Goal: Information Seeking & Learning: Find contact information

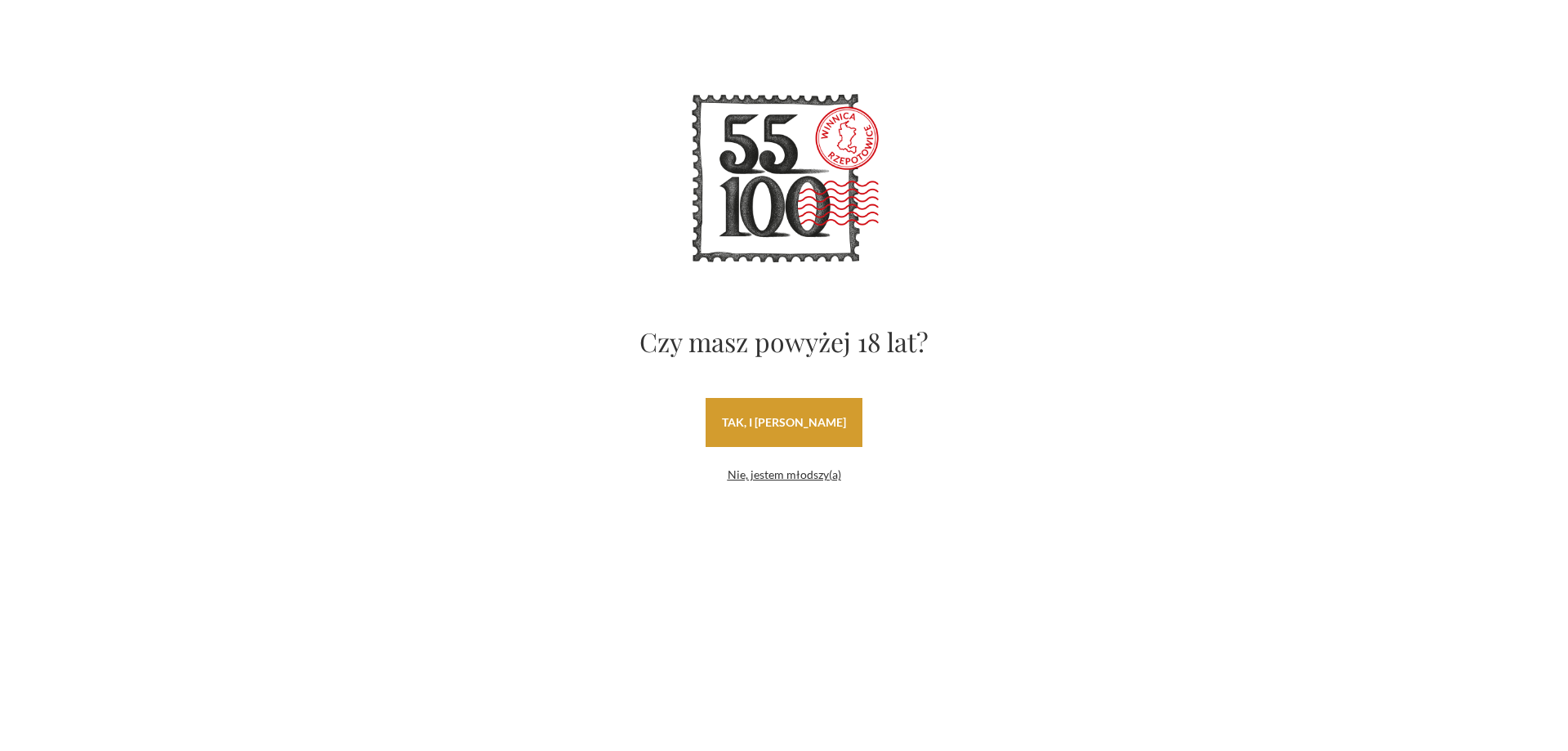
click at [804, 437] on link "tak, i uwielbiam wino" at bounding box center [783, 422] width 157 height 49
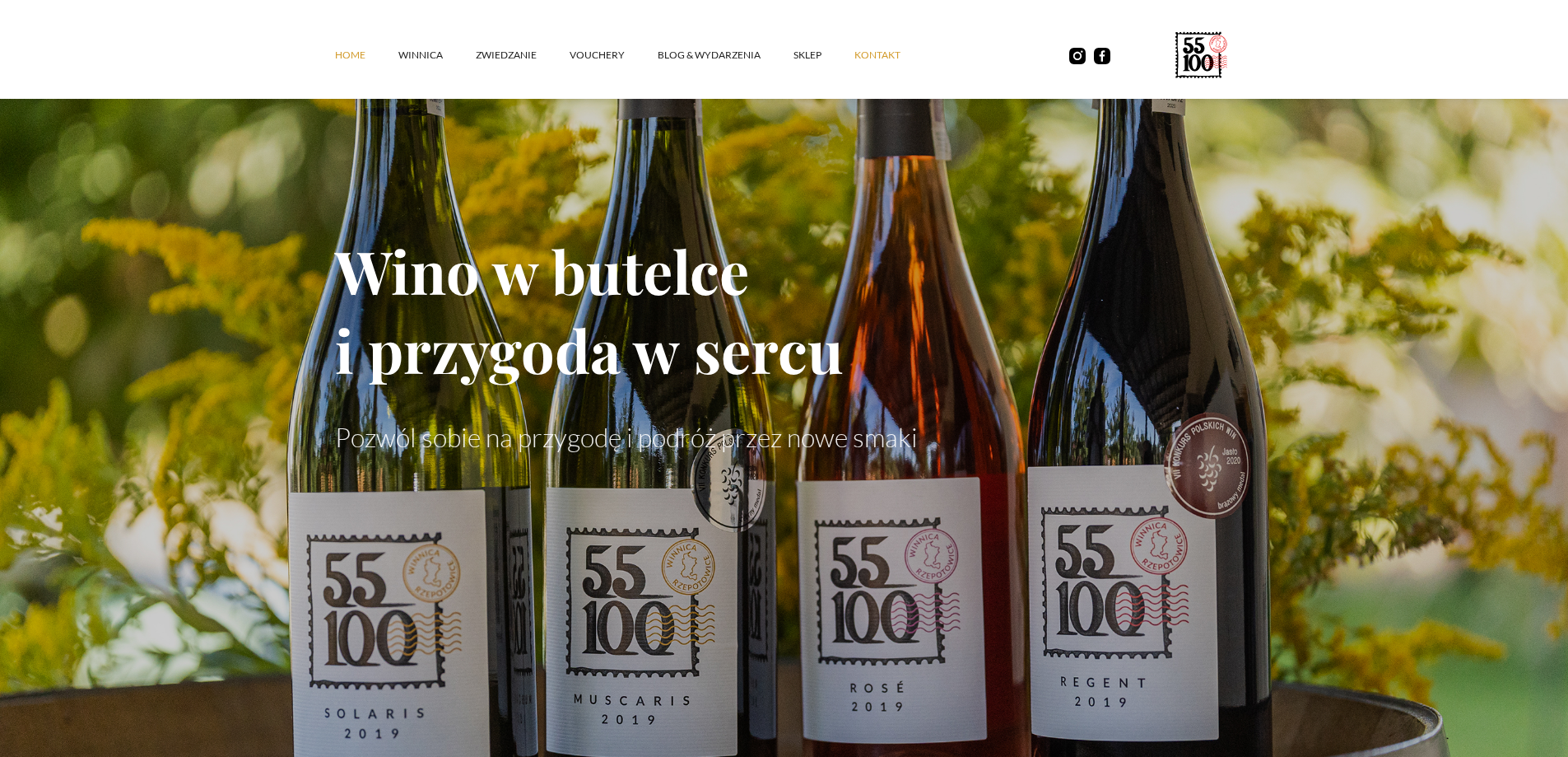
click at [872, 52] on link "kontakt" at bounding box center [894, 55] width 79 height 49
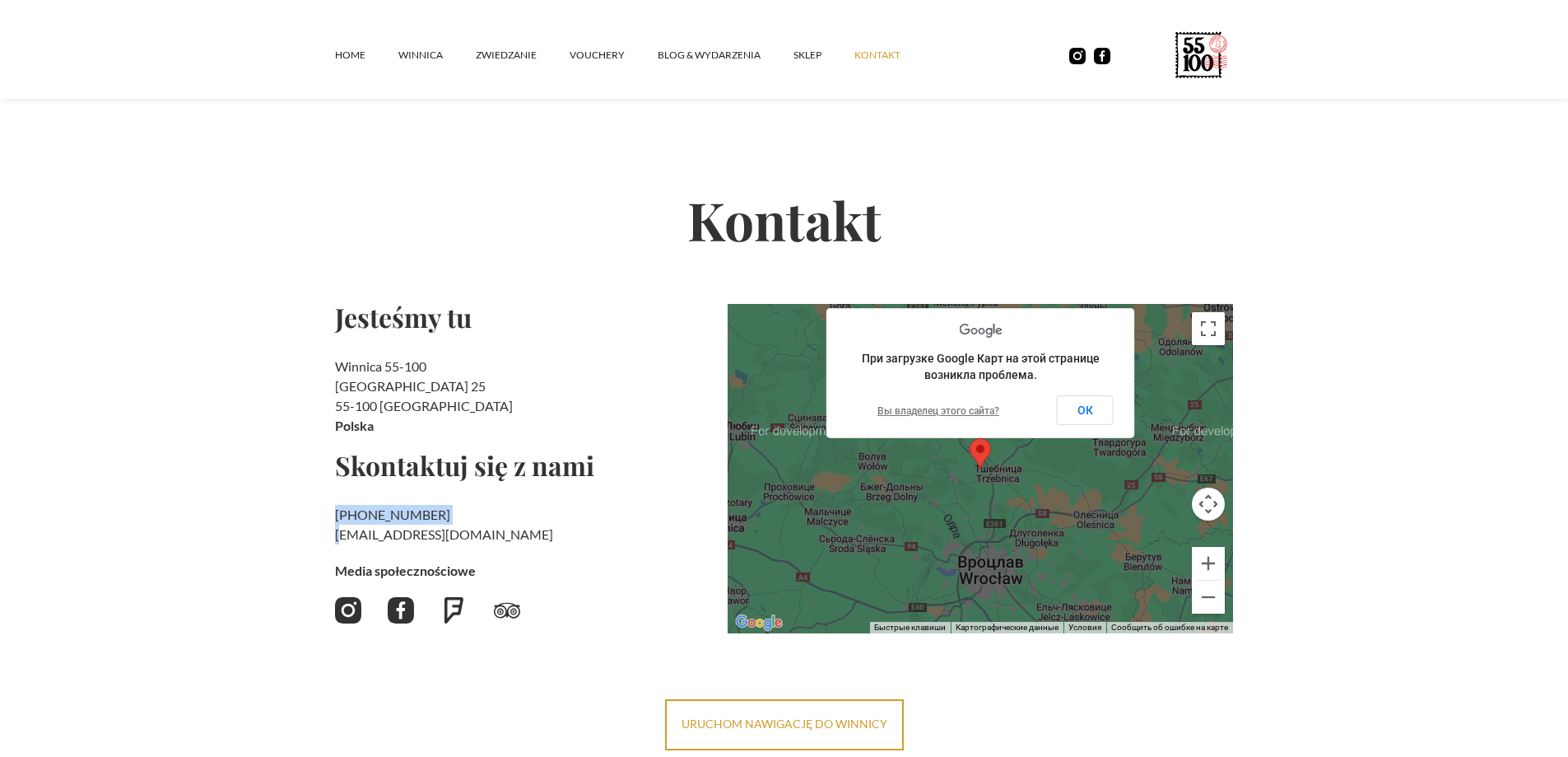
drag, startPoint x: 473, startPoint y: 524, endPoint x: 372, endPoint y: 532, distance: 101.3
click at [344, 536] on h2 "[PHONE_NUMBER] ‍ [EMAIL_ADDRESS][DOMAIN_NAME]" at bounding box center [524, 525] width 379 height 39
click at [399, 529] on link "[EMAIL_ADDRESS][DOMAIN_NAME]" at bounding box center [444, 534] width 219 height 16
click at [443, 529] on h2 "[PHONE_NUMBER] ‍ [EMAIL_ADDRESS][DOMAIN_NAME]" at bounding box center [524, 525] width 379 height 39
drag, startPoint x: 325, startPoint y: 541, endPoint x: 438, endPoint y: 532, distance: 113.4
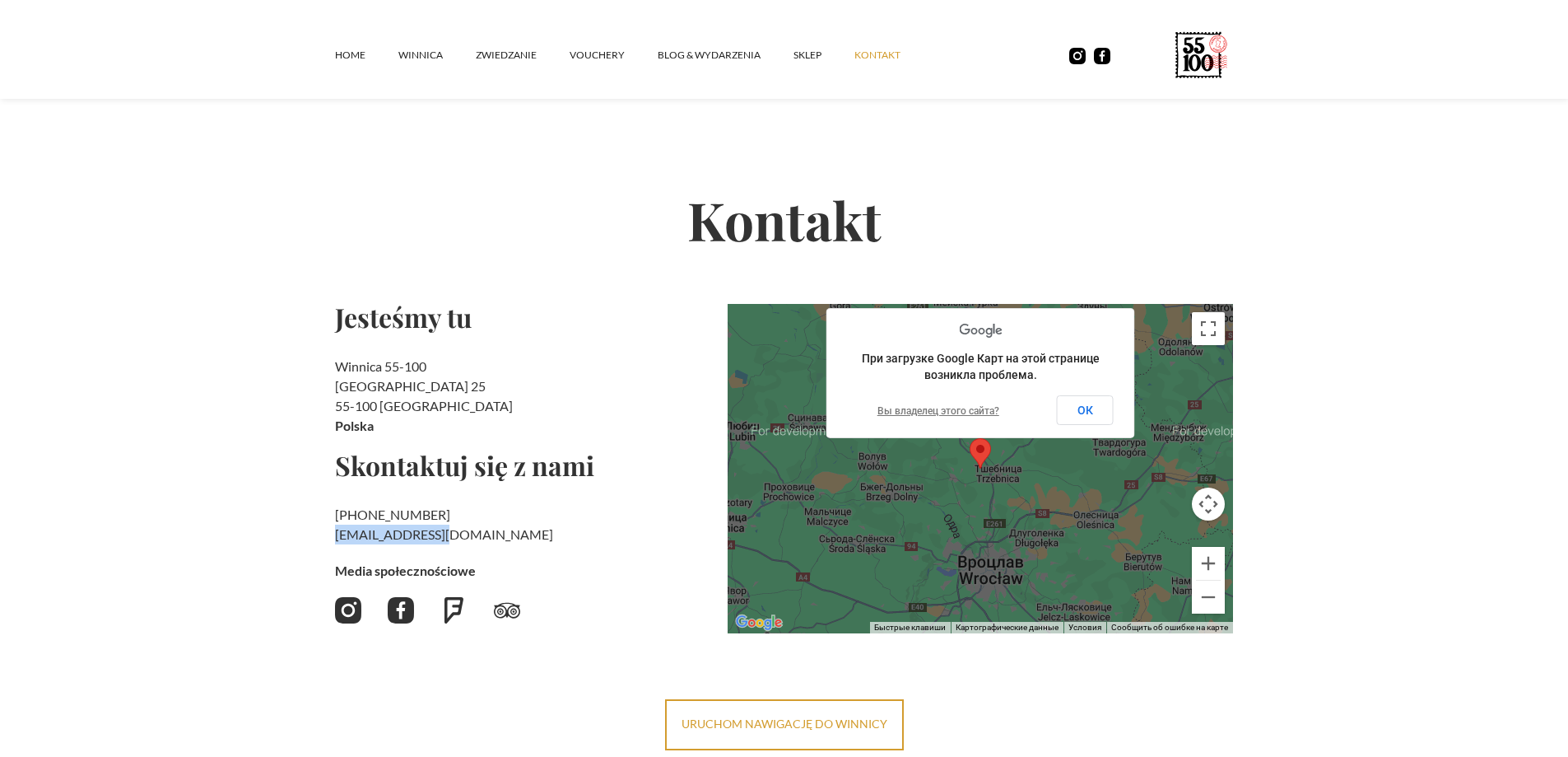
click at [449, 542] on section "Kontakt Jesteśmy tu Winnica 55-100 Rzepotowice 25 55-100 Trzebnica [GEOGRAPHIC_…" at bounding box center [784, 401] width 1568 height 697
drag, startPoint x: 423, startPoint y: 523, endPoint x: 496, endPoint y: 534, distance: 73.8
click at [496, 534] on h2 "[PHONE_NUMBER] ‍ [EMAIL_ADDRESS][DOMAIN_NAME]" at bounding box center [524, 525] width 379 height 39
drag, startPoint x: 448, startPoint y: 537, endPoint x: 331, endPoint y: 540, distance: 117.0
click at [331, 540] on section "Kontakt Jesteśmy tu Winnica 55-100 Rzepotowice 25 55-100 Trzebnica [GEOGRAPHIC_…" at bounding box center [784, 401] width 1568 height 697
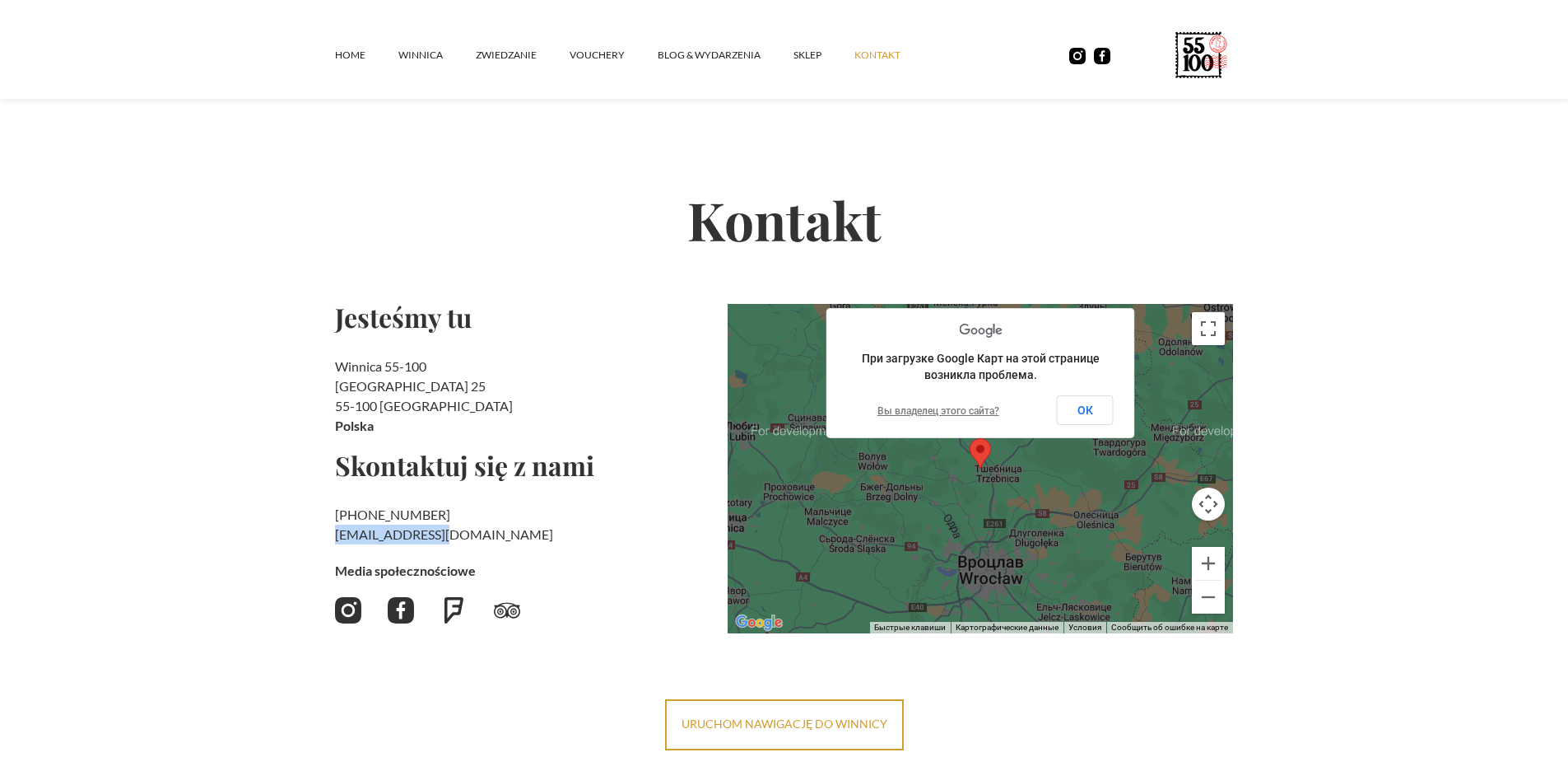
copy h2 "‍ [EMAIL_ADDRESS][DOMAIN_NAME]"
